Goal: Information Seeking & Learning: Understand process/instructions

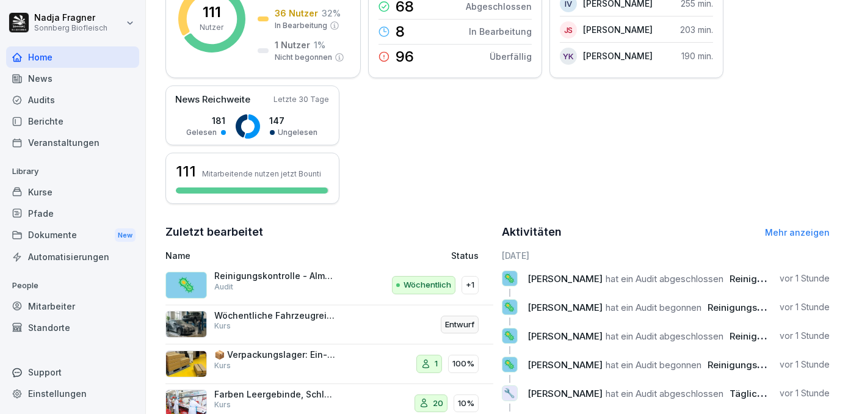
scroll to position [338, 0]
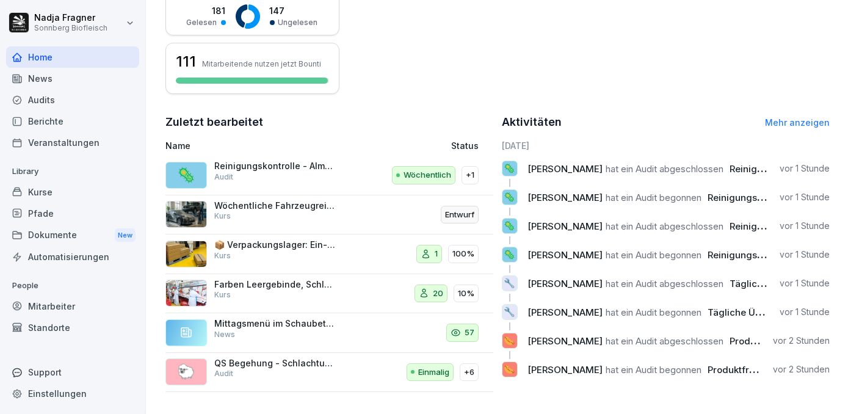
click at [55, 191] on div "Kurse" at bounding box center [72, 191] width 133 height 21
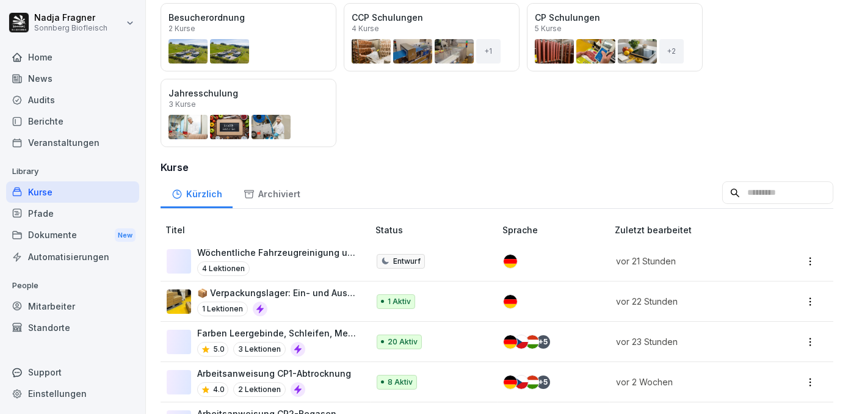
scroll to position [222, 0]
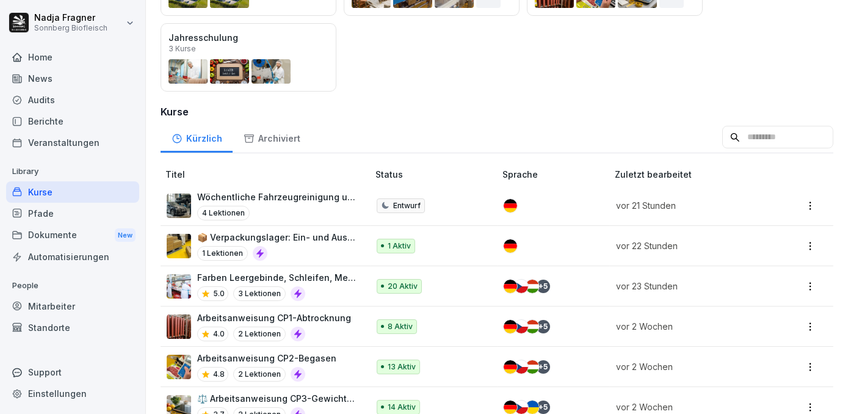
click at [301, 233] on p "📦 Verpackungslager: Ein- und Auslagern" at bounding box center [276, 237] width 159 height 13
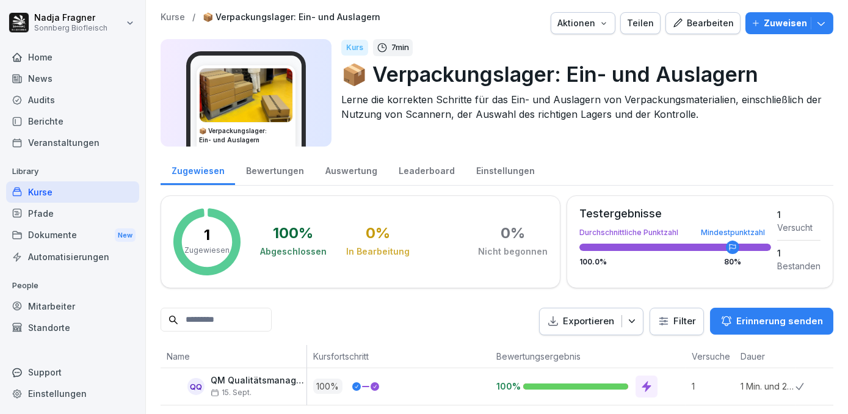
click at [709, 19] on div "Bearbeiten" at bounding box center [703, 22] width 62 height 13
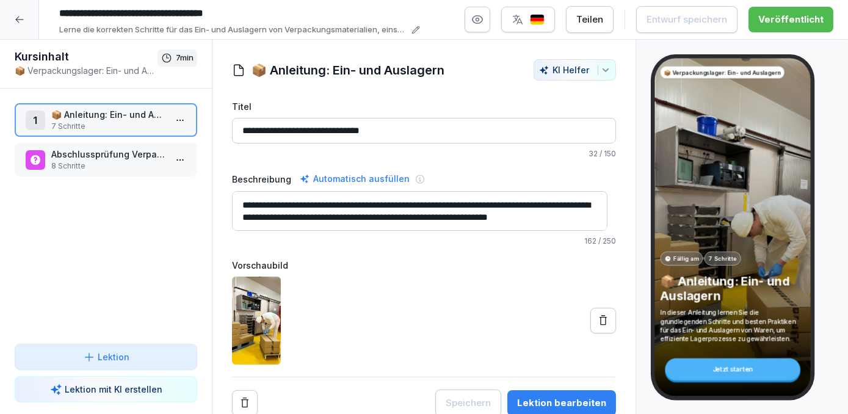
click at [120, 118] on p "📦 Anleitung: Ein- und Auslagern" at bounding box center [108, 114] width 114 height 13
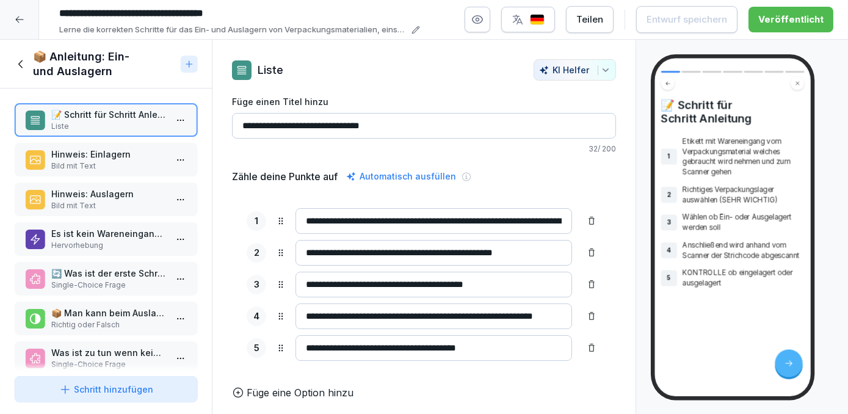
click at [106, 160] on p "Bild mit Text" at bounding box center [108, 165] width 114 height 11
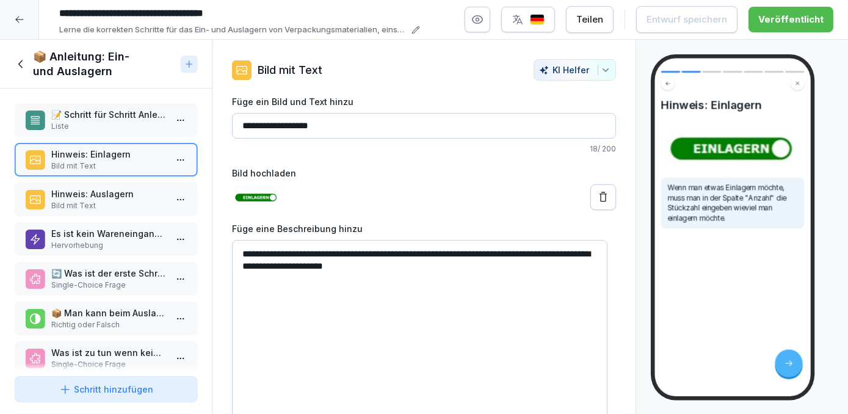
click at [106, 196] on p "Hinweis: Auslagern" at bounding box center [108, 193] width 114 height 13
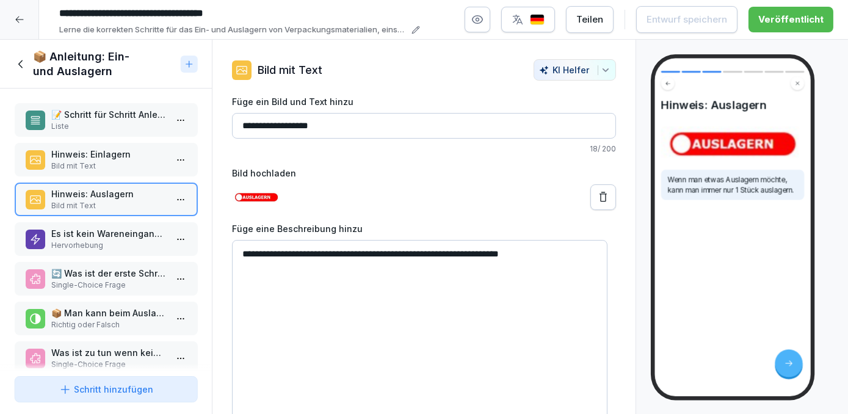
click at [98, 240] on p "Hervorhebung" at bounding box center [108, 245] width 114 height 11
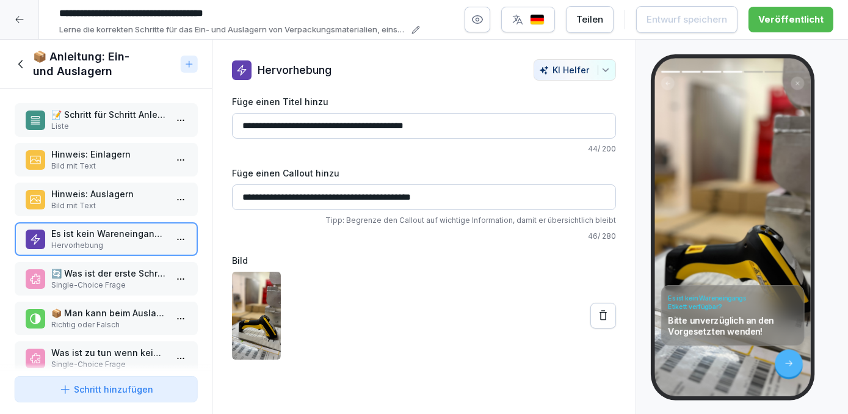
click at [107, 282] on p "Single-Choice Frage" at bounding box center [108, 284] width 114 height 11
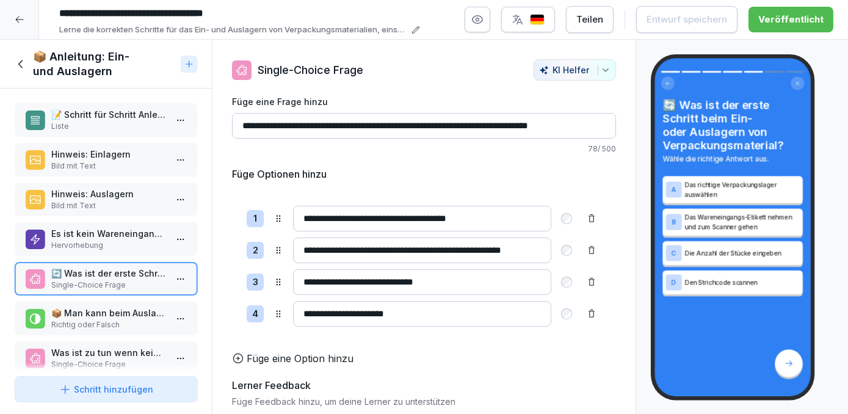
click at [107, 126] on p "Liste" at bounding box center [108, 126] width 114 height 11
